Goal: Understand process/instructions: Learn about a topic

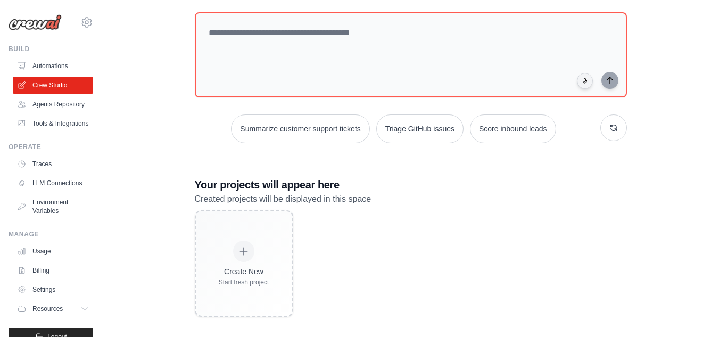
scroll to position [101, 0]
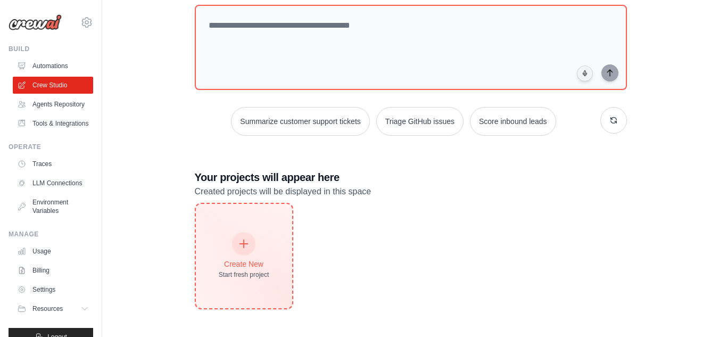
click at [247, 242] on icon at bounding box center [244, 244] width 12 height 12
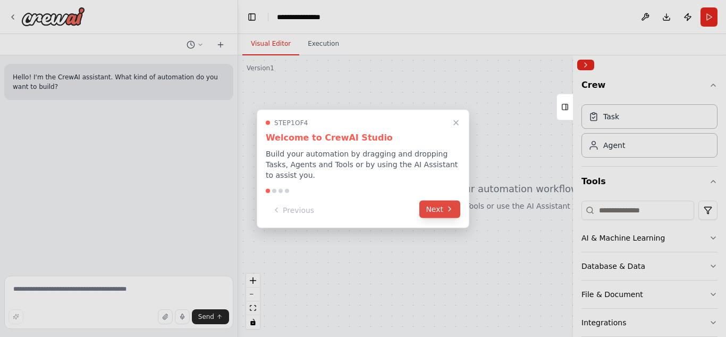
click at [441, 200] on button "Next" at bounding box center [440, 209] width 41 height 18
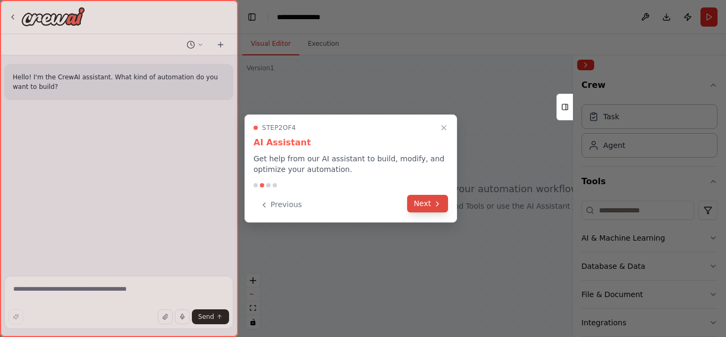
click at [438, 201] on icon at bounding box center [437, 203] width 9 height 9
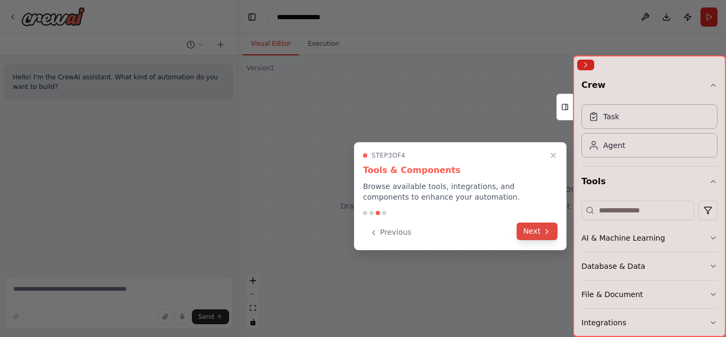
click at [527, 227] on button "Next" at bounding box center [537, 231] width 41 height 18
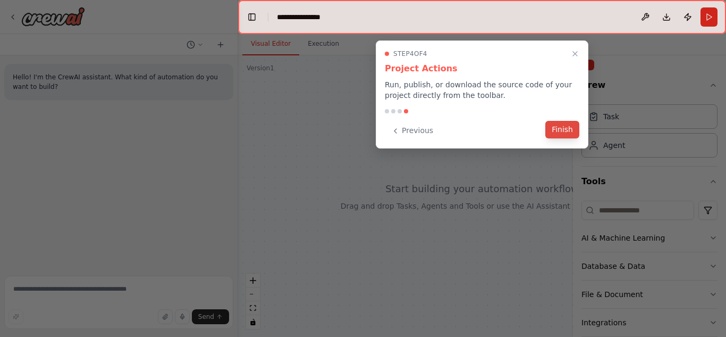
click at [574, 129] on button "Finish" at bounding box center [563, 130] width 34 height 18
